Goal: Information Seeking & Learning: Learn about a topic

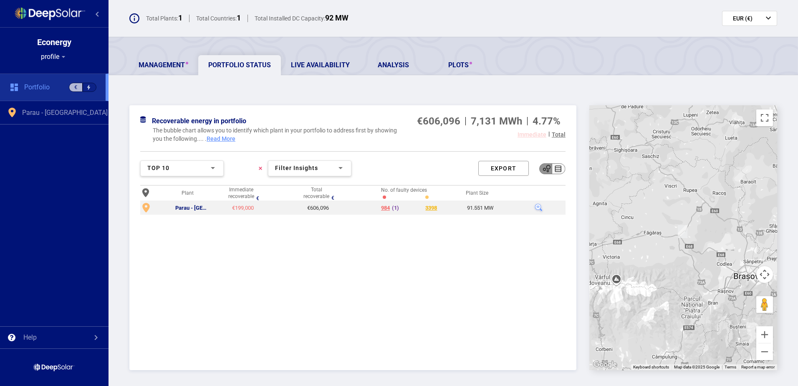
click at [238, 209] on div "€199,000" at bounding box center [242, 208] width 29 height 7
click at [198, 209] on div "Parau - [GEOGRAPHIC_DATA]" at bounding box center [192, 208] width 34 height 7
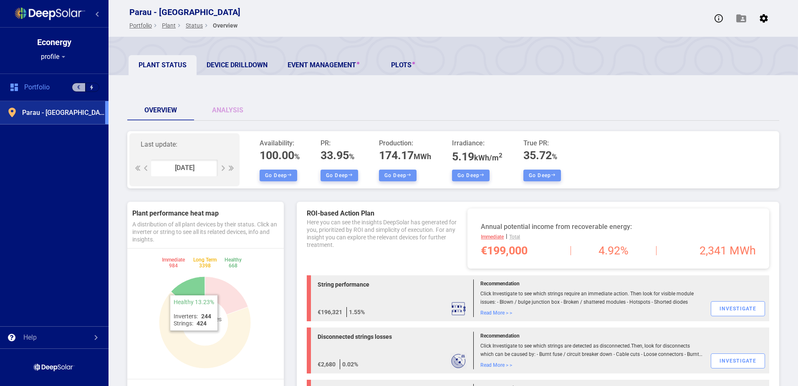
click at [193, 289] on icon at bounding box center [188, 291] width 34 height 30
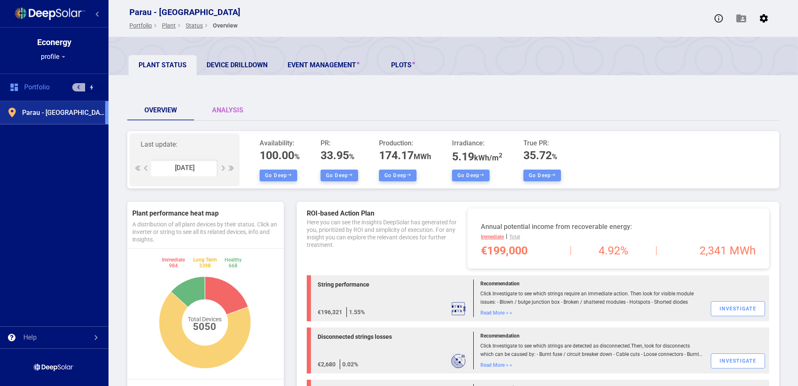
drag, startPoint x: 235, startPoint y: 112, endPoint x: 258, endPoint y: 113, distance: 22.6
click at [235, 112] on link "Analysis" at bounding box center [227, 110] width 67 height 20
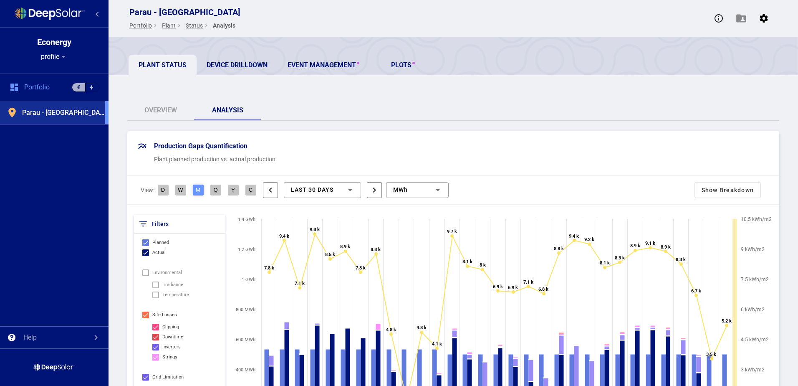
click at [250, 60] on link "Device Drilldown" at bounding box center [237, 65] width 81 height 20
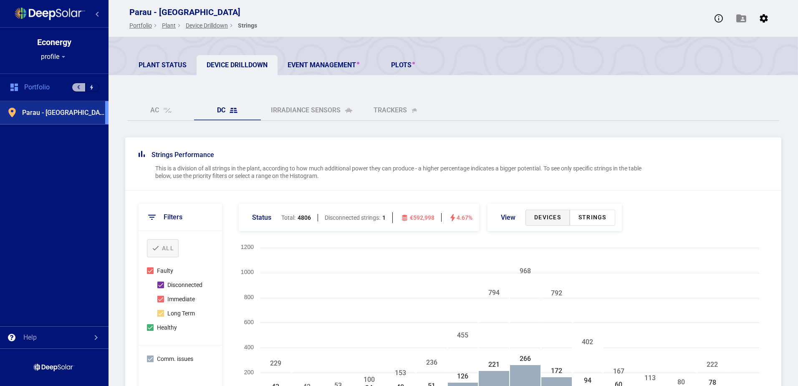
click at [405, 157] on div "Strings Performance" at bounding box center [397, 155] width 516 height 8
click at [424, 182] on div "Strings Performance This is a division of all strings in the plant, according t…" at bounding box center [453, 163] width 656 height 53
click at [425, 182] on div "Strings Performance This is a division of all strings in the plant, according t…" at bounding box center [453, 163] width 656 height 53
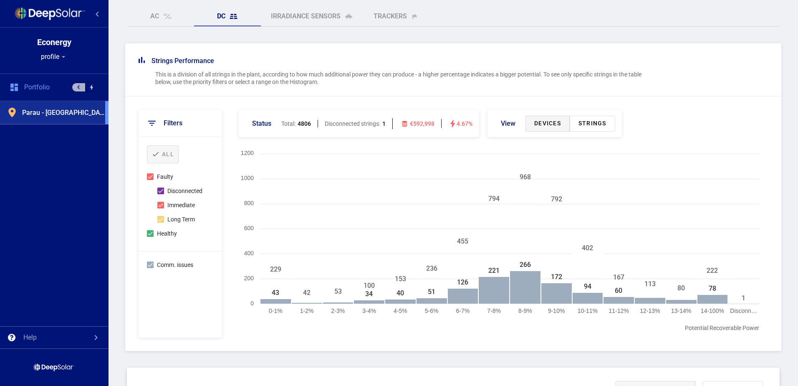
scroll to position [125, 0]
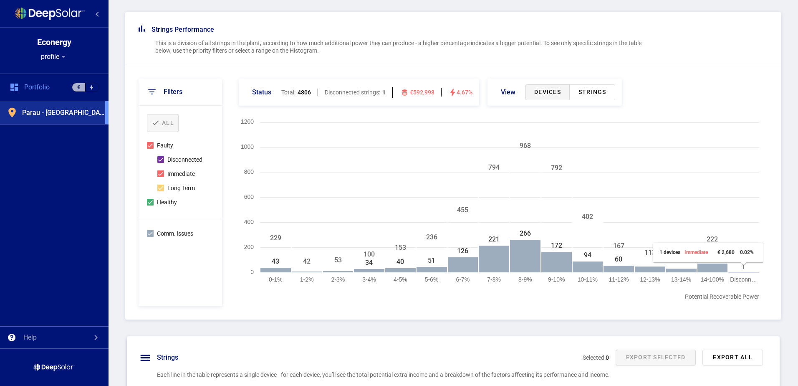
click at [713, 265] on rect at bounding box center [708, 258] width 110 height 30
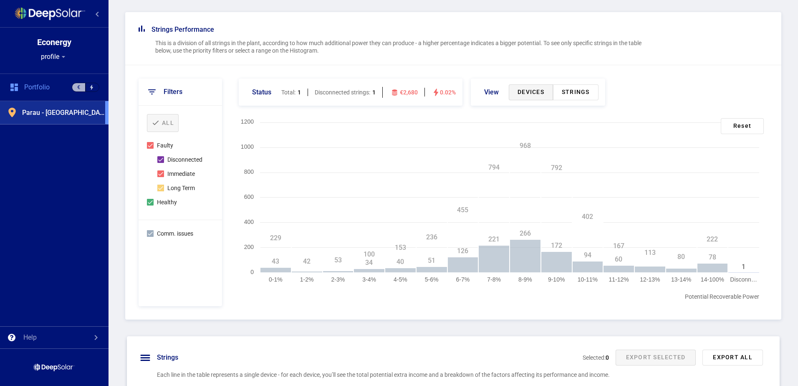
click at [619, 301] on rect at bounding box center [499, 212] width 529 height 188
click at [682, 91] on div "Status Total: 1 Disconnected strings: 1 €2,680 0.02% view Devices Strings" at bounding box center [501, 93] width 533 height 31
click at [734, 124] on div "reset" at bounding box center [742, 126] width 43 height 16
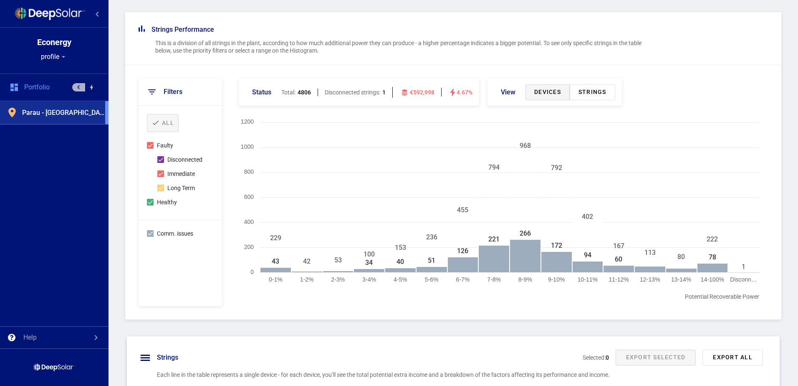
click at [699, 107] on div "Status Total: 4806 Disconnected strings: 1 €592,998 4.67% view Devices Strings" at bounding box center [501, 93] width 533 height 31
click at [718, 253] on div "1 devices Immediate € 2,680 0.02%" at bounding box center [706, 252] width 94 height 6
click at [713, 256] on tspan "78" at bounding box center [713, 257] width 8 height 8
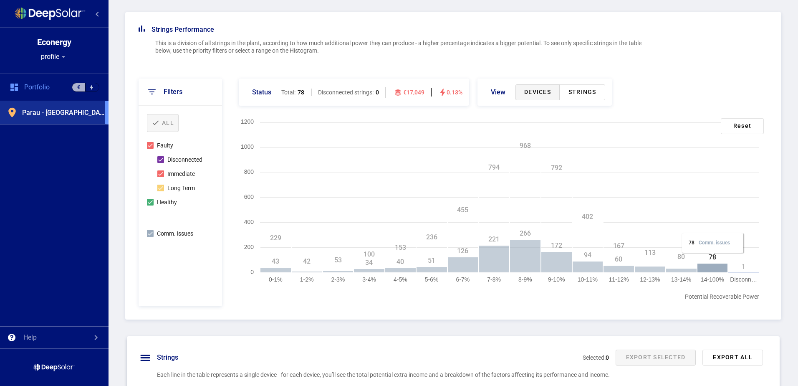
click at [713, 256] on rect at bounding box center [712, 248] width 61 height 30
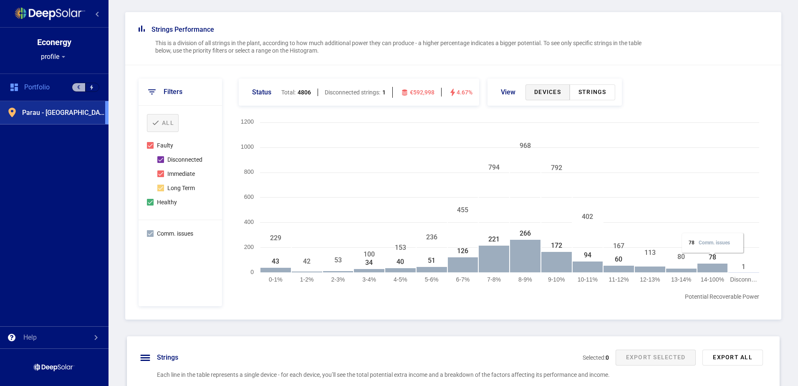
click at [712, 256] on rect at bounding box center [712, 248] width 61 height 30
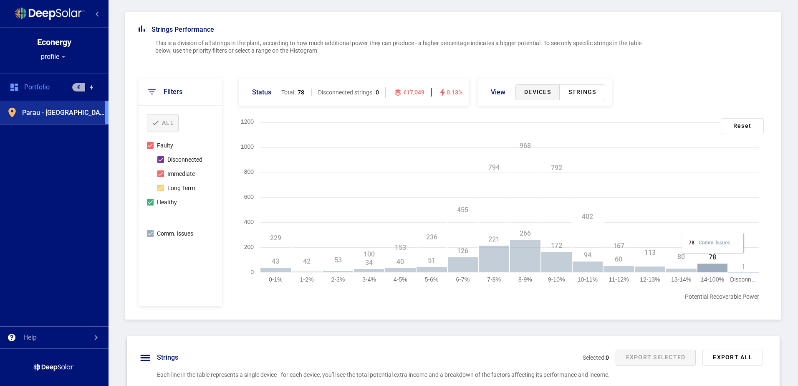
click at [712, 256] on rect at bounding box center [712, 248] width 61 height 30
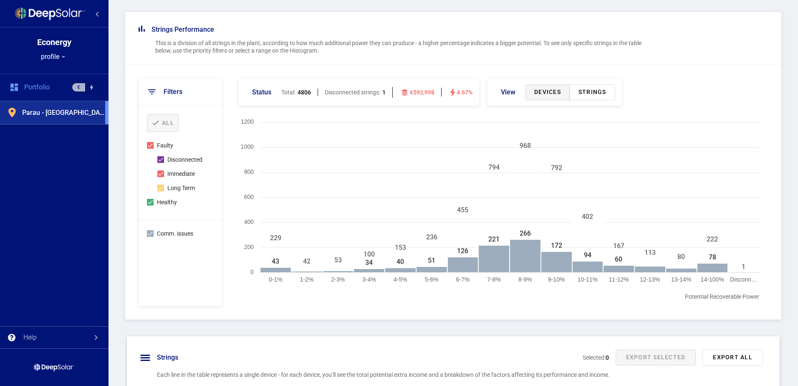
click at [685, 263] on rect at bounding box center [681, 268] width 31 height 10
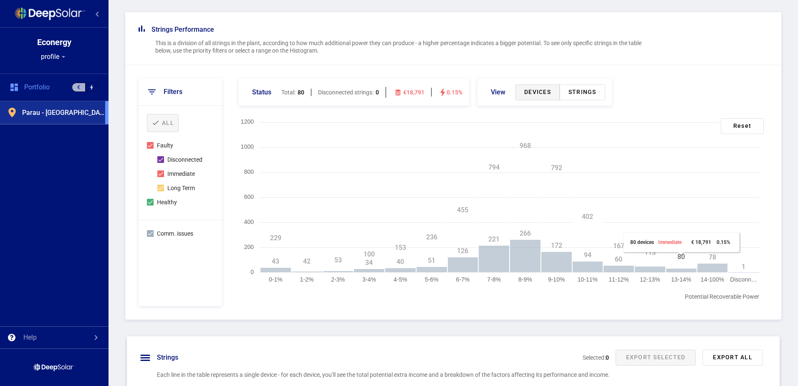
click at [685, 263] on rect at bounding box center [681, 268] width 31 height 10
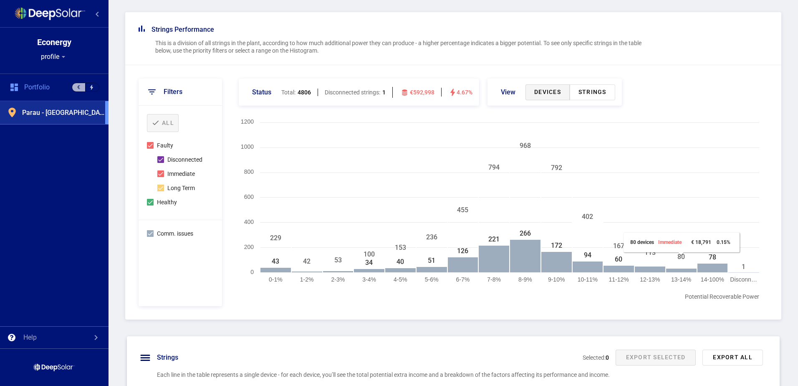
click at [656, 260] on rect at bounding box center [682, 247] width 116 height 30
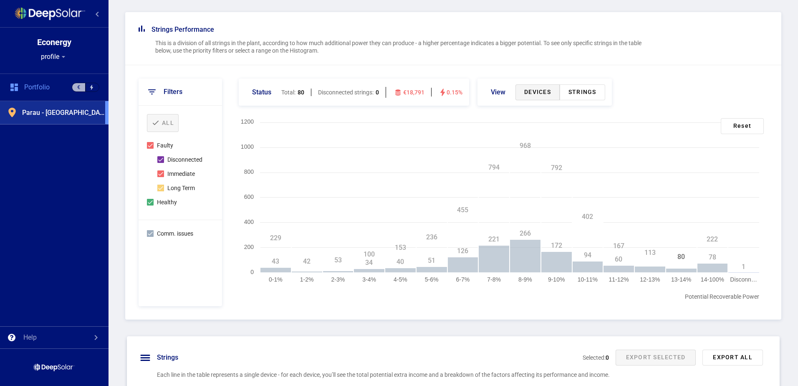
click at [618, 255] on tspan "60" at bounding box center [619, 259] width 8 height 8
click at [589, 246] on icon at bounding box center [619, 247] width 61 height 22
click at [773, 241] on div "filters All Faulty Disconnected Immediate Long Term Healthy Comm. issues Status…" at bounding box center [453, 192] width 656 height 254
click at [785, 240] on div "Strings Performance This is a division of all strings in the plant, according t…" at bounding box center [454, 337] width 690 height 650
